Goal: Transaction & Acquisition: Book appointment/travel/reservation

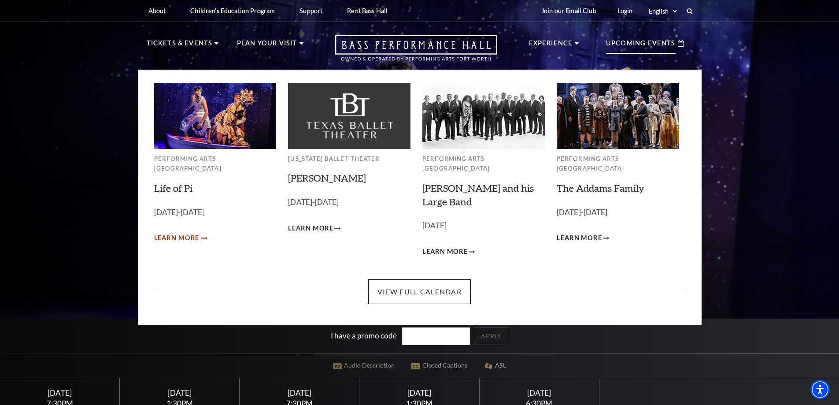
click at [178, 233] on span "Learn More" at bounding box center [176, 238] width 45 height 11
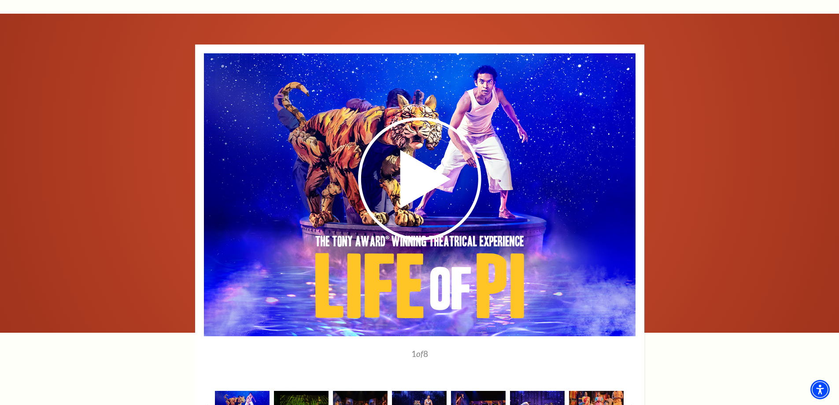
scroll to position [1285, 0]
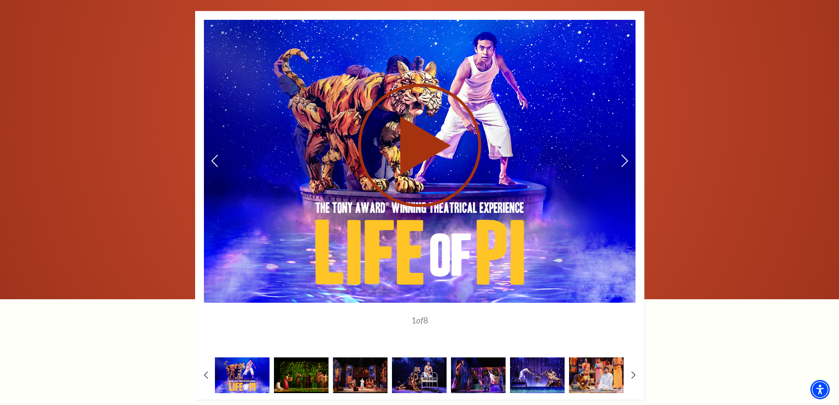
click at [426, 131] on use at bounding box center [419, 145] width 123 height 123
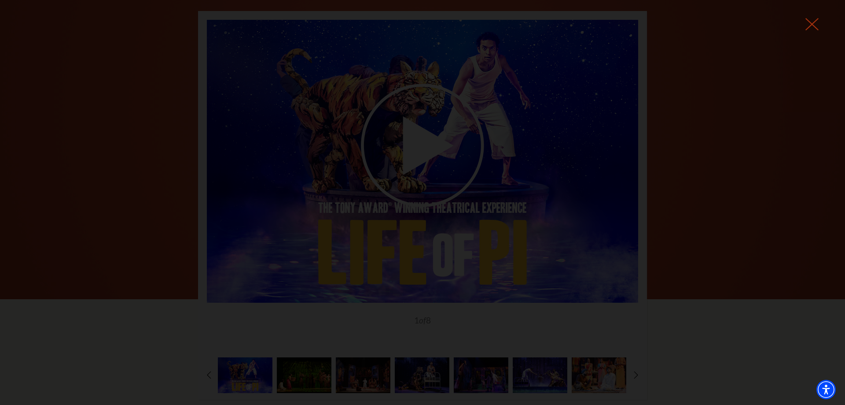
click at [811, 29] on icon at bounding box center [812, 24] width 13 height 13
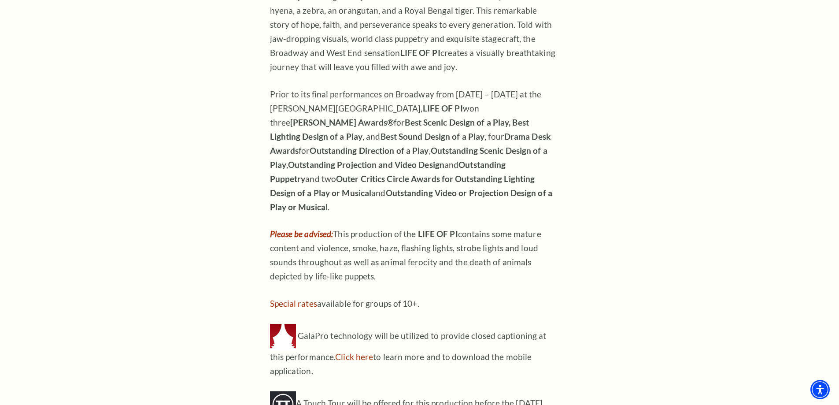
scroll to position [368, 0]
